Goal: Task Accomplishment & Management: Use online tool/utility

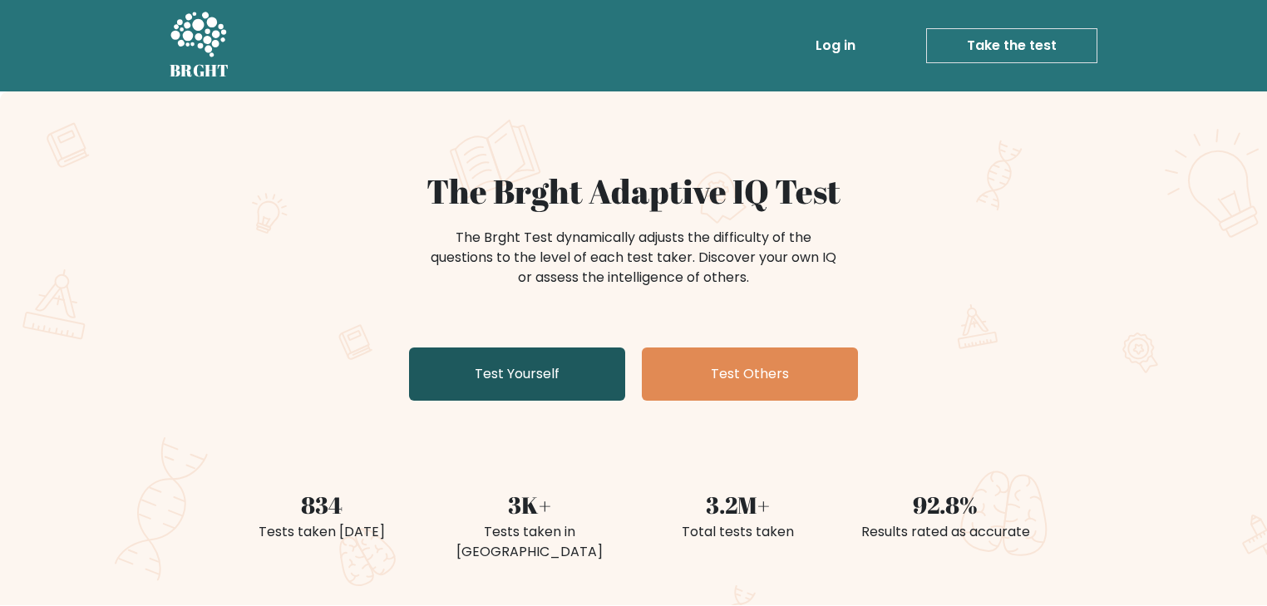
click at [511, 371] on link "Test Yourself" at bounding box center [517, 374] width 216 height 53
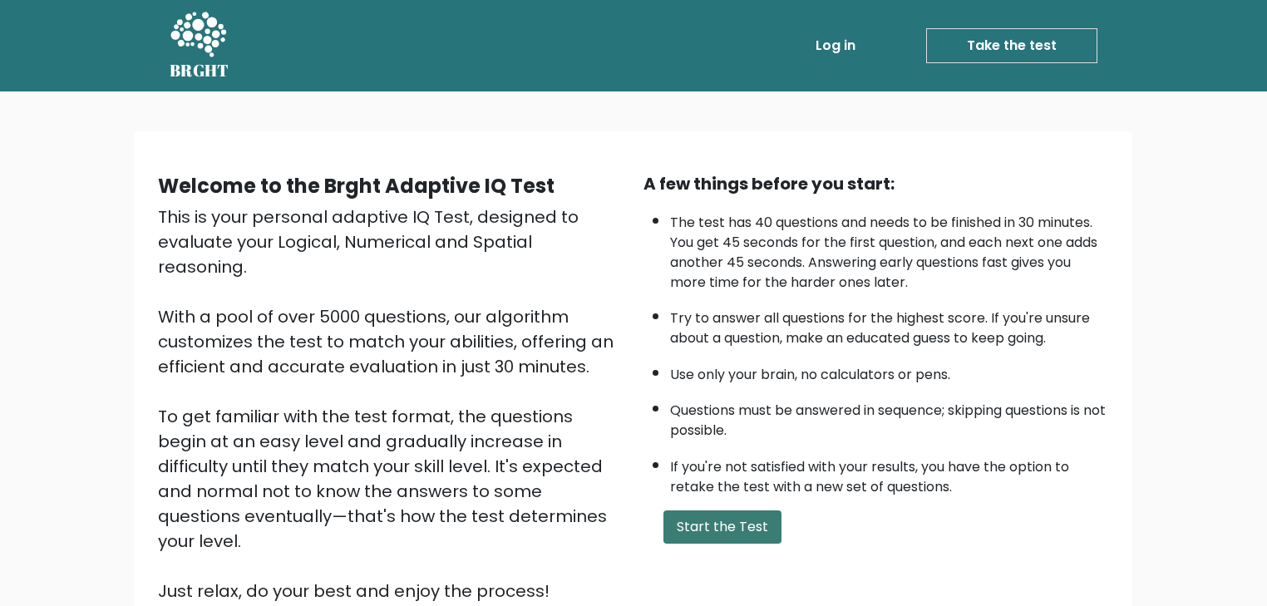
click at [719, 513] on button "Start the Test" at bounding box center [722, 527] width 118 height 33
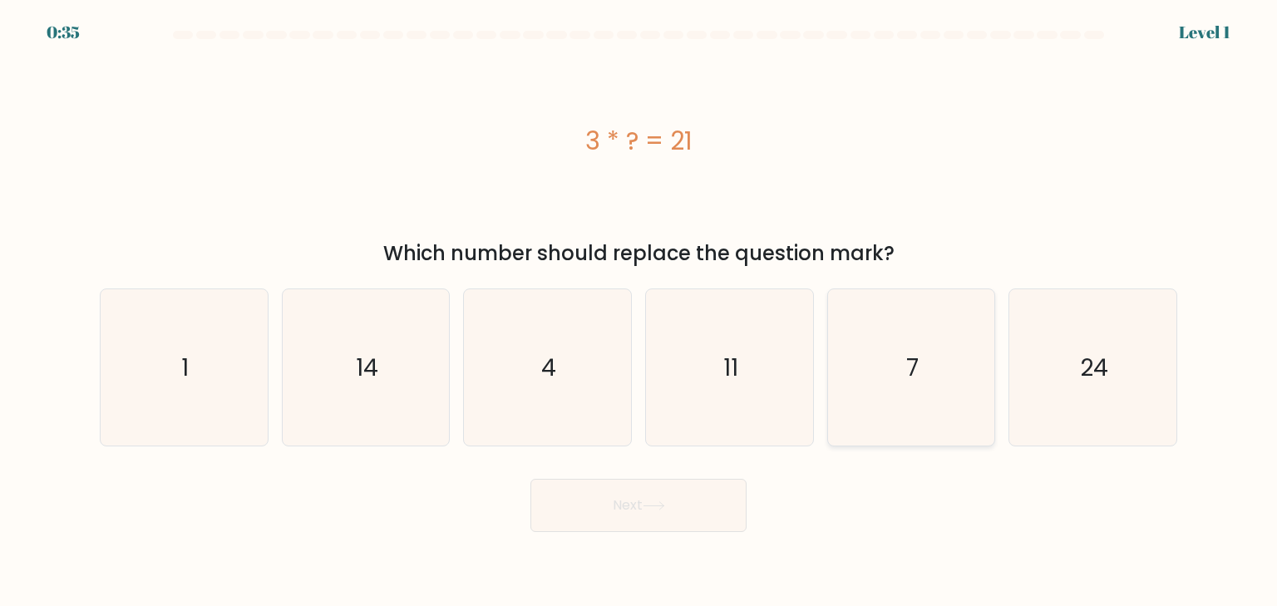
click at [862, 371] on icon "7" at bounding box center [911, 367] width 156 height 156
click at [639, 312] on input "e. 7" at bounding box center [639, 307] width 1 height 8
radio input "true"
click at [625, 502] on button "Next" at bounding box center [638, 505] width 216 height 53
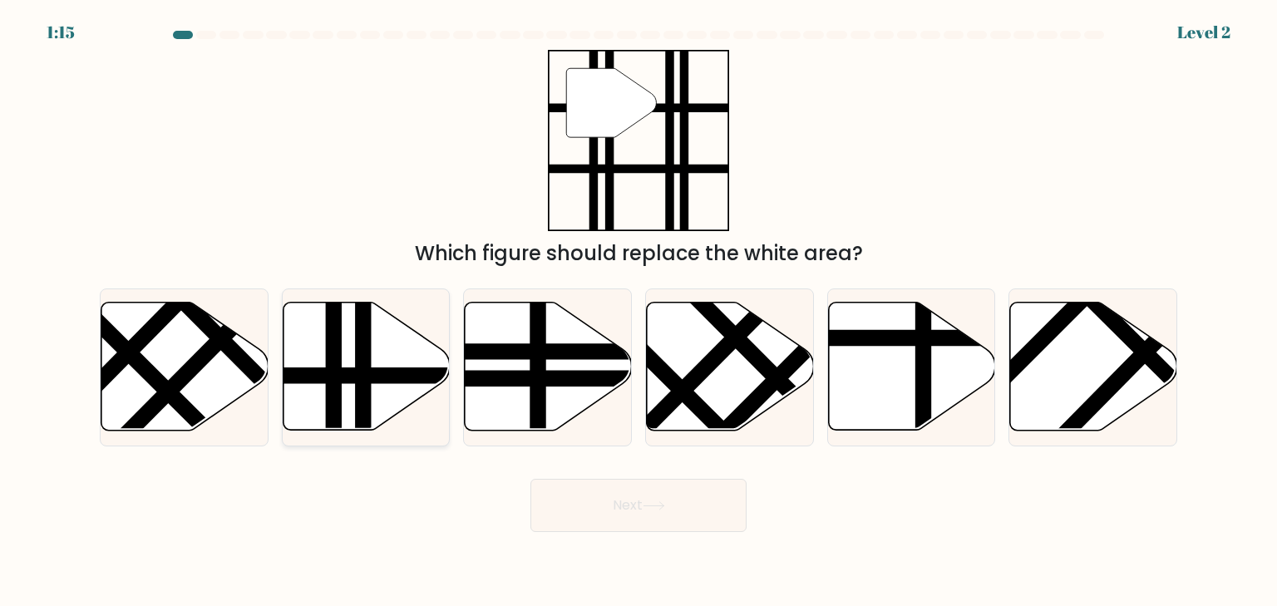
click at [376, 357] on icon at bounding box center [366, 367] width 167 height 128
click at [639, 312] on input "b." at bounding box center [639, 307] width 1 height 8
radio input "true"
click at [679, 520] on button "Next" at bounding box center [638, 505] width 216 height 53
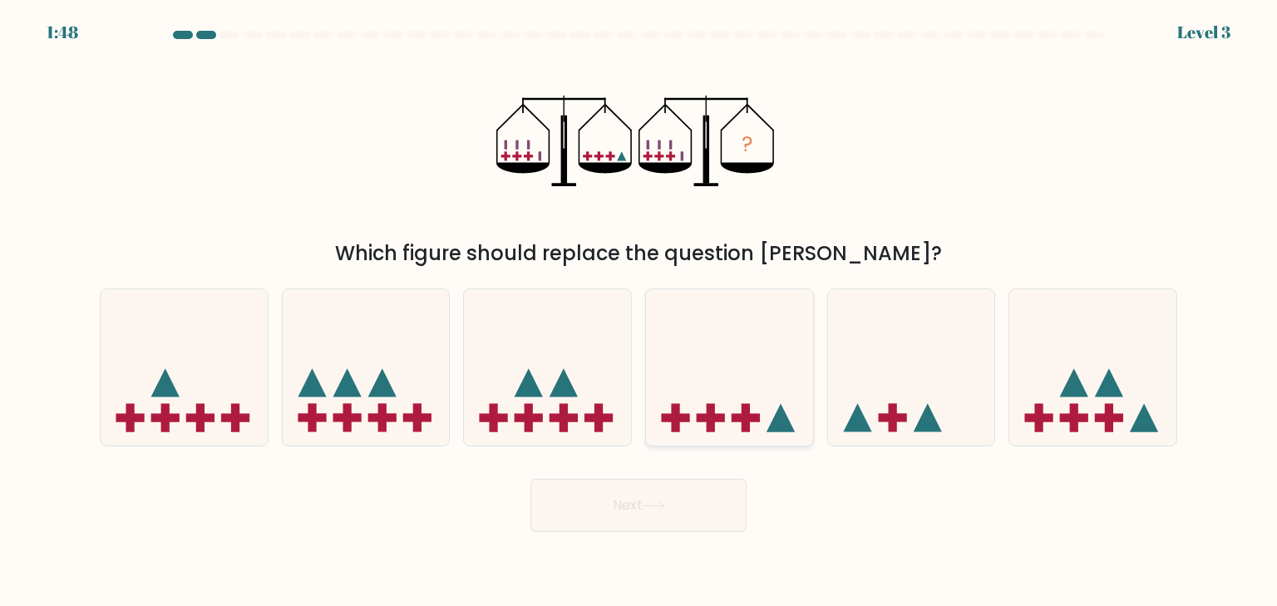
click at [745, 403] on rect at bounding box center [746, 417] width 8 height 28
click at [639, 312] on input "d." at bounding box center [639, 307] width 1 height 8
radio input "true"
click at [680, 500] on button "Next" at bounding box center [638, 505] width 216 height 53
